Goal: Book appointment/travel/reservation

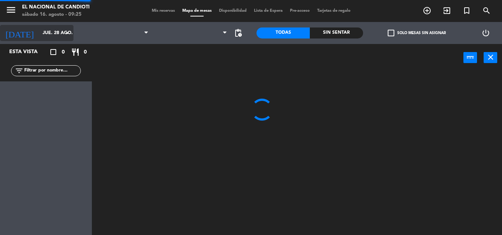
click at [50, 40] on div "[DATE] [DATE] arrow_drop_down" at bounding box center [36, 33] width 73 height 16
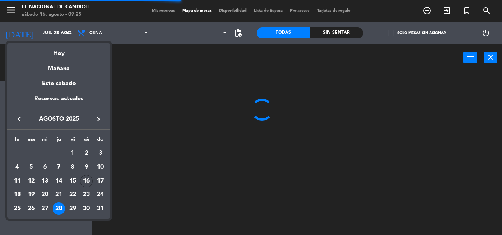
click at [67, 36] on div at bounding box center [251, 117] width 502 height 235
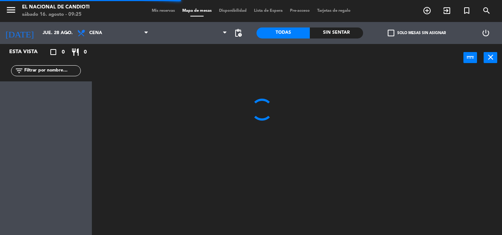
click at [67, 35] on icon "arrow_drop_down" at bounding box center [67, 33] width 9 height 9
click at [67, 50] on div "crop_square 0 restaurant 0" at bounding box center [70, 52] width 35 height 9
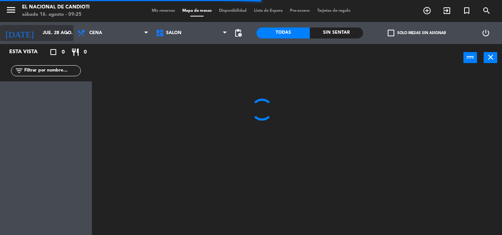
click at [65, 33] on icon "arrow_drop_down" at bounding box center [67, 33] width 9 height 9
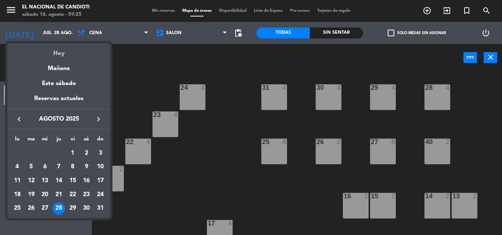
click at [57, 55] on div "Hoy" at bounding box center [58, 50] width 103 height 15
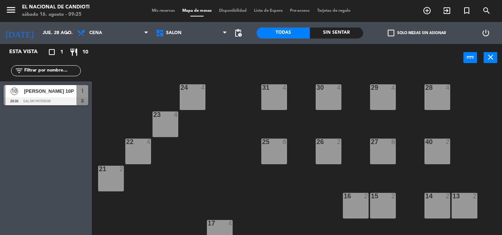
type input "sáb. 16 ago."
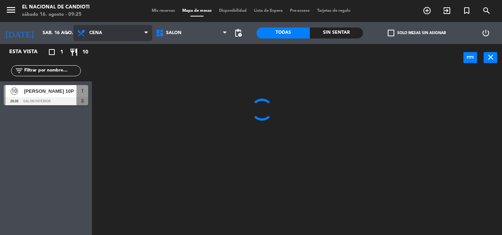
click at [96, 31] on span "Cena" at bounding box center [95, 32] width 13 height 5
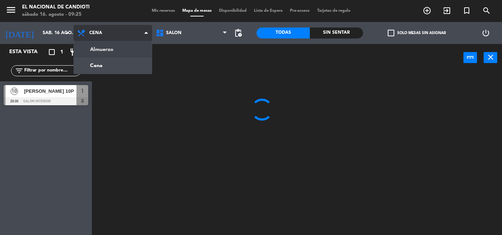
click at [98, 49] on ng-component "menu El Nacional [PERSON_NAME] [DATE] 16. agosto - 09:25 Mis reservas Mapa de m…" at bounding box center [251, 117] width 502 height 235
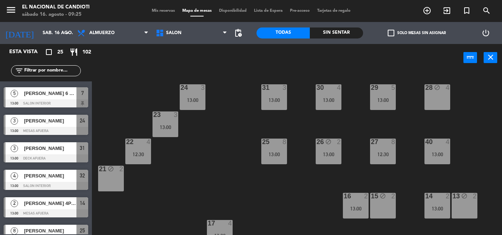
scroll to position [367, 0]
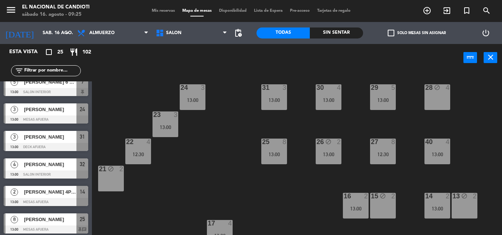
click at [53, 71] on input "text" at bounding box center [52, 71] width 57 height 8
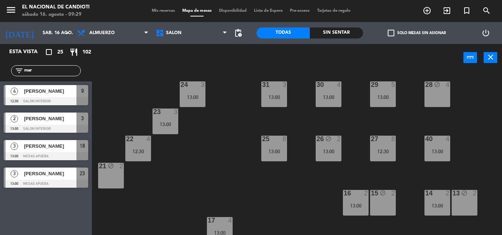
scroll to position [0, 0]
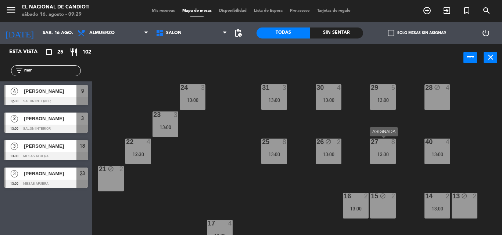
type input "mar"
click at [388, 161] on div "27 8 12:30" at bounding box center [383, 152] width 26 height 26
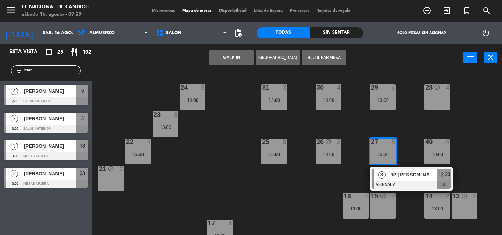
click at [400, 127] on div "24 3 13:00 31 3 13:00 30 4 13:00 29 5 13:00 28 block 4 23 3 13:00 22 4 12:30 25…" at bounding box center [299, 154] width 405 height 164
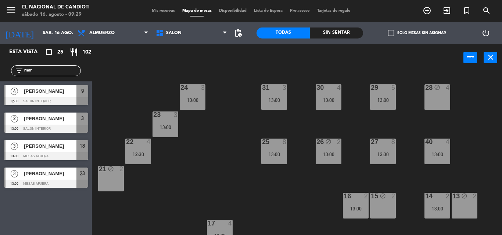
click at [267, 153] on div "13:00" at bounding box center [274, 154] width 26 height 5
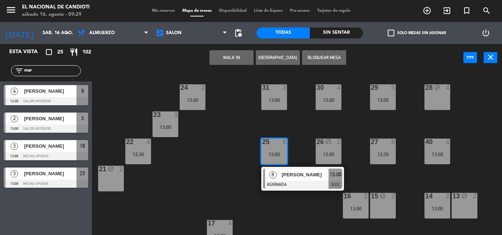
click at [298, 123] on div "24 3 13:00 31 3 13:00 30 4 13:00 29 5 13:00 28 block 4 23 3 13:00 22 4 12:30 25…" at bounding box center [299, 154] width 405 height 164
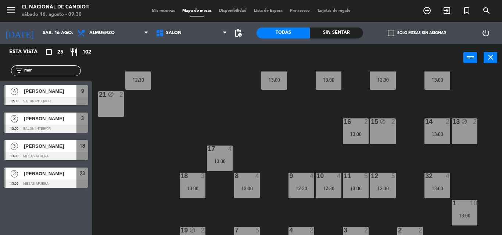
scroll to position [92, 0]
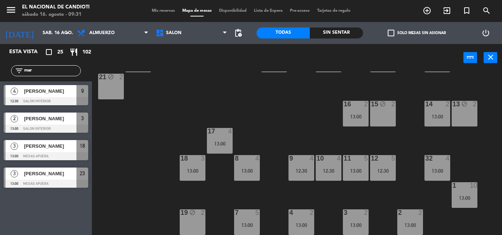
click at [287, 130] on div "24 3 13:00 31 3 13:00 30 4 13:00 29 5 13:00 28 block 4 23 3 13:00 22 4 12:30 25…" at bounding box center [299, 154] width 405 height 164
click at [269, 123] on div "24 3 13:00 31 3 13:00 30 4 13:00 29 5 13:00 28 block 4 23 3 13:00 22 4 12:30 25…" at bounding box center [299, 154] width 405 height 164
click at [274, 190] on div "24 3 13:00 31 3 13:00 30 4 13:00 29 5 13:00 28 block 4 23 3 13:00 22 4 12:30 25…" at bounding box center [299, 154] width 405 height 164
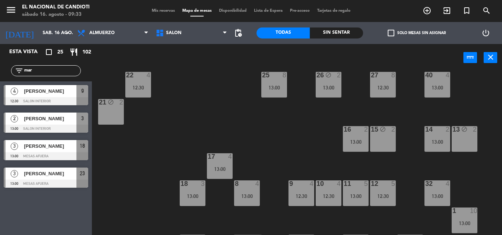
scroll to position [55, 0]
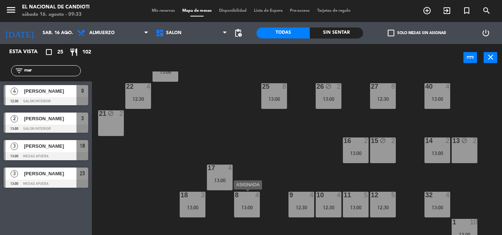
click at [249, 200] on div "8 4 13:00" at bounding box center [247, 205] width 26 height 26
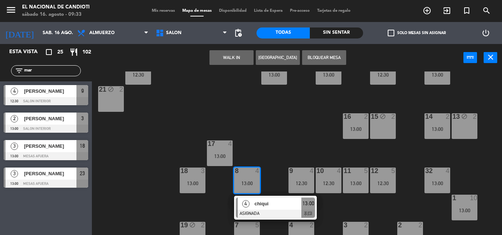
scroll to position [92, 0]
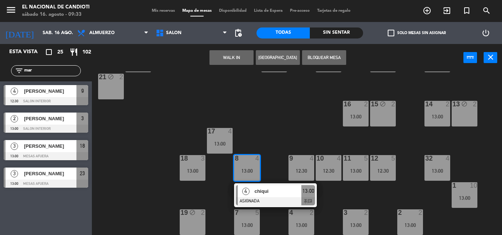
click at [349, 199] on div "24 3 13:00 31 3 13:00 30 4 13:00 29 5 13:00 28 block 4 23 3 13:00 22 4 12:30 25…" at bounding box center [299, 154] width 405 height 164
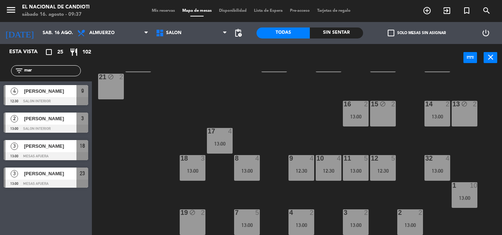
click at [303, 119] on div "24 3 13:00 31 3 13:00 30 4 13:00 29 5 13:00 28 block 4 23 3 13:00 22 4 12:30 25…" at bounding box center [299, 154] width 405 height 164
click at [462, 198] on div "13:00" at bounding box center [464, 198] width 26 height 5
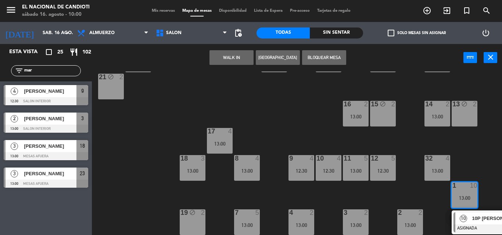
scroll to position [96, 0]
click at [48, 190] on div "3 [PERSON_NAME] 13:00 MESAS AFUERA 23" at bounding box center [46, 178] width 92 height 28
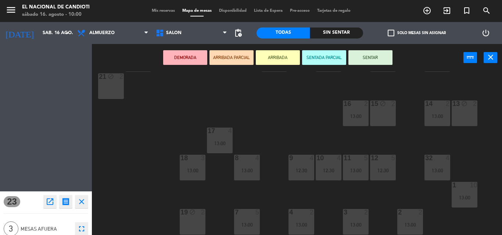
scroll to position [93, 0]
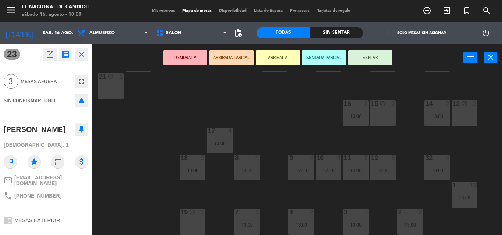
drag, startPoint x: 107, startPoint y: 132, endPoint x: 110, endPoint y: 149, distance: 16.7
click at [110, 149] on div "24 3 13:00 31 3 13:00 30 4 13:00 29 5 13:00 28 block 4 23 3 13:00 22 4 12:30 25…" at bounding box center [299, 154] width 405 height 164
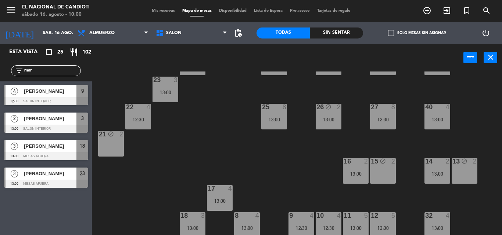
scroll to position [0, 0]
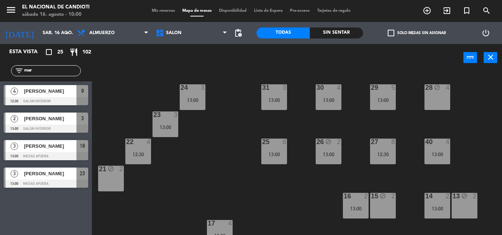
click at [41, 220] on div "Esta vista crop_square 25 restaurant 102 filter_list [DATE] [PERSON_NAME] 12:30…" at bounding box center [46, 139] width 92 height 191
click at [66, 200] on div "Esta vista crop_square 25 restaurant 102 filter_list [DATE] [PERSON_NAME] 12:30…" at bounding box center [46, 139] width 92 height 191
click at [67, 214] on div "Esta vista crop_square 25 restaurant 102 filter_list [DATE] [PERSON_NAME] 12:30…" at bounding box center [46, 139] width 92 height 191
click at [116, 207] on div "24 3 13:00 31 3 13:00 30 4 13:00 29 5 13:00 28 block 4 23 3 13:00 22 4 12:30 25…" at bounding box center [299, 154] width 405 height 164
